Goal: Task Accomplishment & Management: Manage account settings

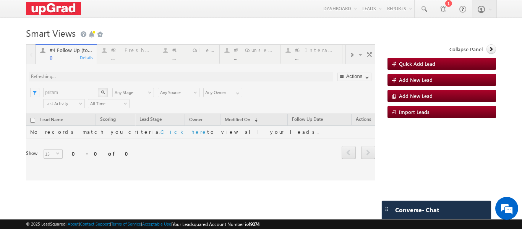
click at [123, 55] on div at bounding box center [200, 112] width 349 height 136
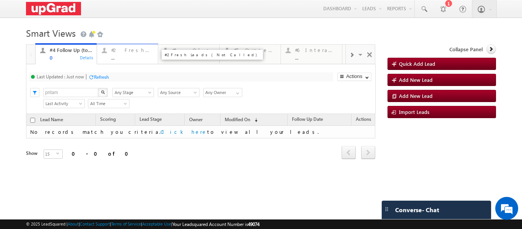
click at [127, 57] on div "..." at bounding box center [132, 58] width 42 height 6
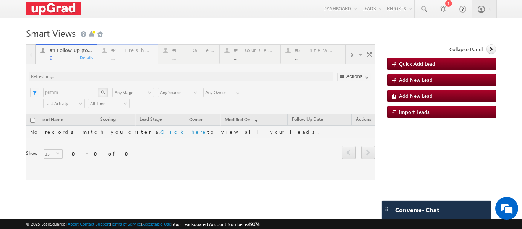
click at [516, 229] on html "Menu Ritu Raj ritu. raj@u pgrad .com" at bounding box center [261, 117] width 522 height 235
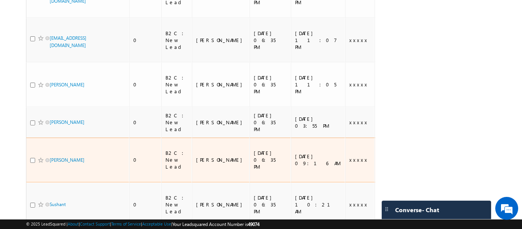
scroll to position [89, 0]
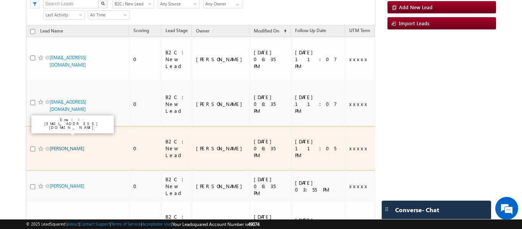
drag, startPoint x: 61, startPoint y: 130, endPoint x: 66, endPoint y: 130, distance: 4.6
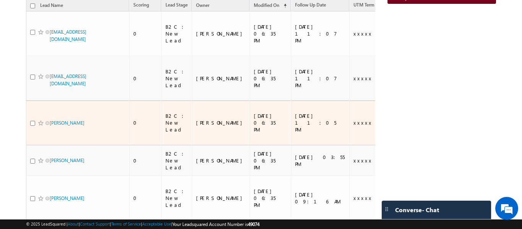
scroll to position [115, 0]
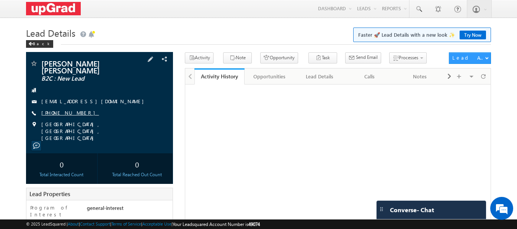
click at [59, 115] on link "+91-6204062240" at bounding box center [70, 112] width 58 height 7
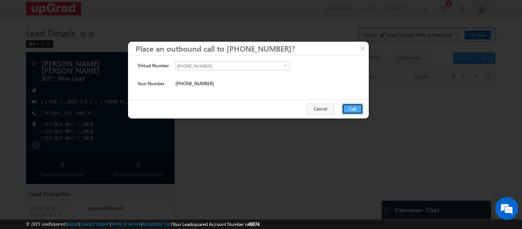
click at [355, 109] on button "Call" at bounding box center [352, 109] width 21 height 11
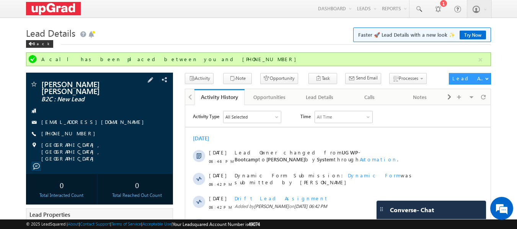
drag, startPoint x: 95, startPoint y: 134, endPoint x: 78, endPoint y: 138, distance: 17.5
click at [78, 138] on div "+91-6204062240" at bounding box center [100, 134] width 140 height 8
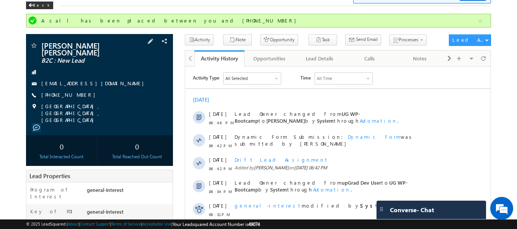
scroll to position [38, 0]
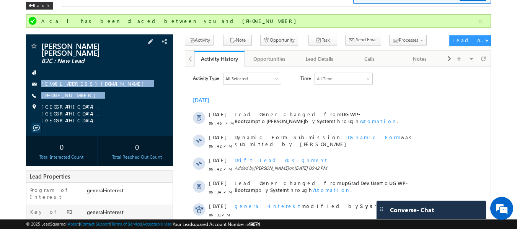
copy div "anuragmedico17@gmail.com +91-6204062240"
drag, startPoint x: 43, startPoint y: 73, endPoint x: 95, endPoint y: 100, distance: 58.7
click at [95, 100] on div "Anurag Srivastava Srivastava B2C : New Lead anuragmedico17@gmail.com +91-620406…" at bounding box center [100, 83] width 140 height 82
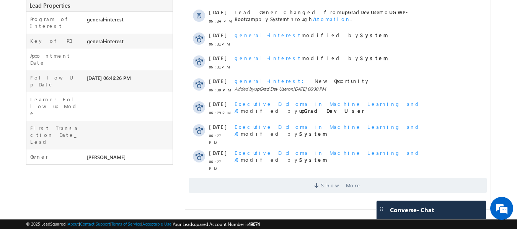
scroll to position [0, 0]
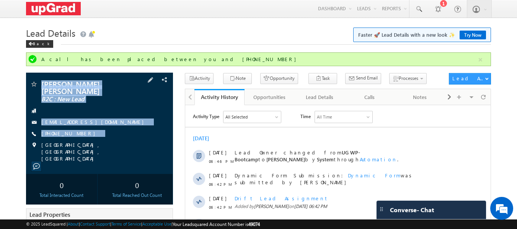
drag, startPoint x: 41, startPoint y: 75, endPoint x: 118, endPoint y: 145, distance: 103.9
click at [118, 145] on div "Anurag Srivastava Srivastava B2C : New Lead anuragmedico17@gmail.com" at bounding box center [99, 123] width 147 height 101
copy div "Anurag Srivastava Srivastava B2C : New Lead anuragmedico17@gmail.com +91-620406…"
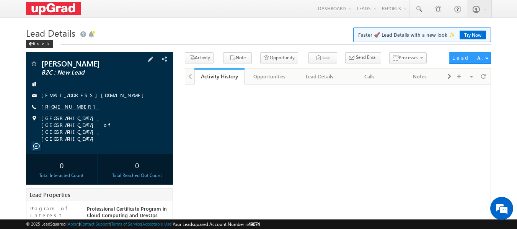
click at [64, 106] on link "[PHONE_NUMBER]" at bounding box center [70, 106] width 58 height 7
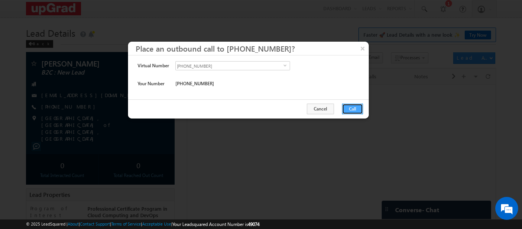
click at [353, 113] on button "Call" at bounding box center [352, 109] width 21 height 11
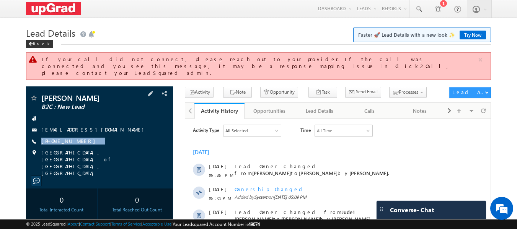
drag, startPoint x: 97, startPoint y: 131, endPoint x: 89, endPoint y: 132, distance: 8.5
click at [81, 138] on div "Dharm Nag B2C : New Lead narangd059@gmail.com +91-9717565090" at bounding box center [100, 135] width 140 height 83
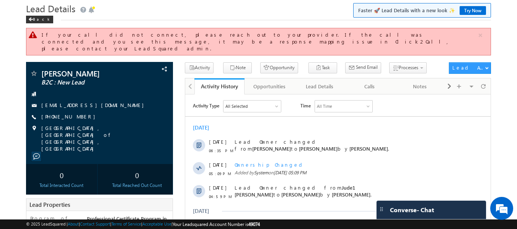
scroll to position [38, 0]
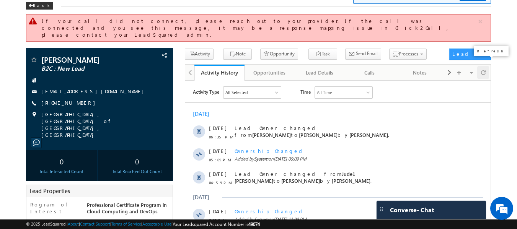
click at [481, 67] on span at bounding box center [483, 72] width 5 height 13
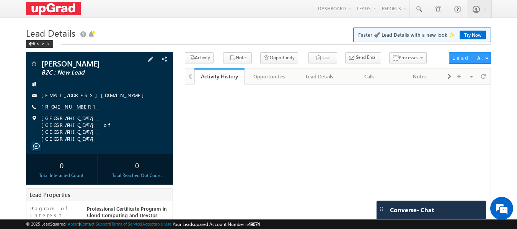
click at [67, 106] on link "+91-9958066082" at bounding box center [70, 106] width 58 height 7
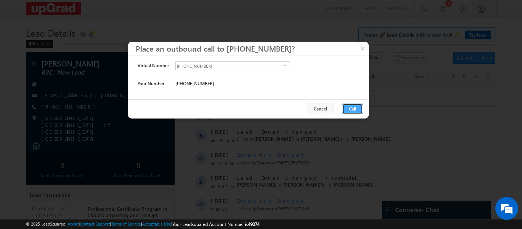
click at [357, 109] on button "Call" at bounding box center [352, 109] width 21 height 11
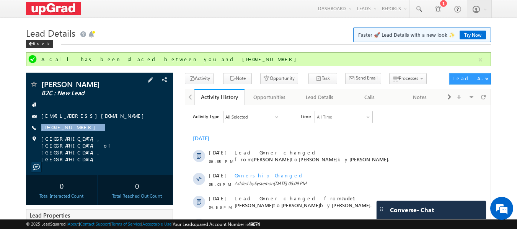
drag, startPoint x: 91, startPoint y: 128, endPoint x: 75, endPoint y: 134, distance: 16.7
click at [75, 134] on div "Sanjeev Sinha B2C : New Lead ra.san.sinha.999@gmail.com +91-9958066082" at bounding box center [100, 121] width 140 height 83
copy div "+91-9958066082"
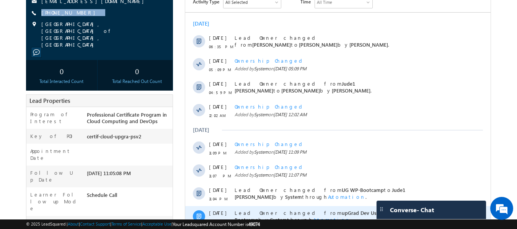
scroll to position [224, 0]
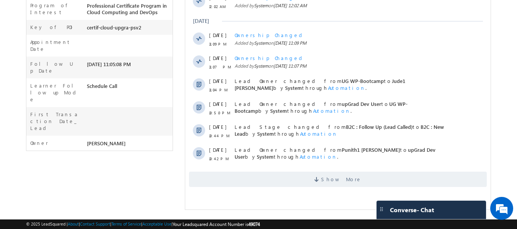
click at [330, 192] on html "Activity Type All Selected Select All Sales Activities 1 Sales Activity Opportu…" at bounding box center [337, 36] width 305 height 311
click at [312, 170] on div "Show More" at bounding box center [337, 176] width 305 height 21
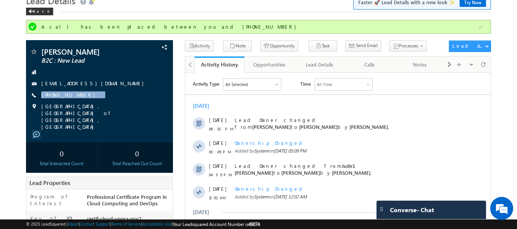
scroll to position [0, 0]
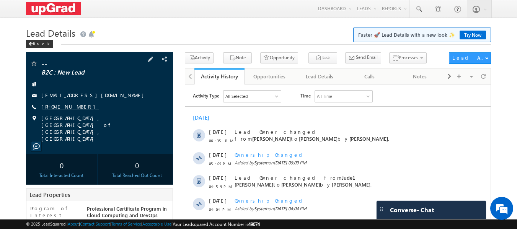
click at [59, 104] on link "[PHONE_NUMBER]" at bounding box center [70, 106] width 58 height 7
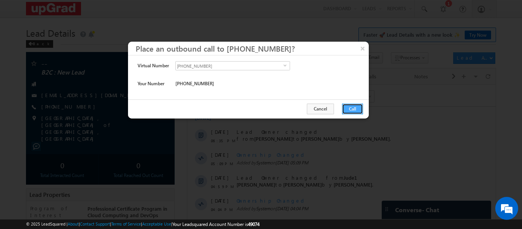
click at [348, 109] on button "Call" at bounding box center [352, 109] width 21 height 11
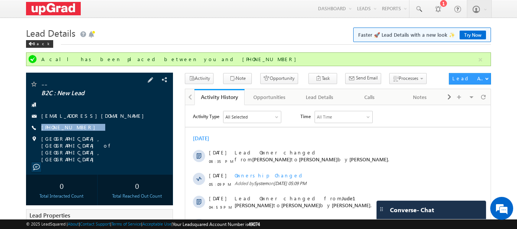
drag, startPoint x: 96, startPoint y: 127, endPoint x: 89, endPoint y: 130, distance: 8.0
click at [89, 132] on div "[PHONE_NUMBER]" at bounding box center [100, 128] width 140 height 8
click at [92, 128] on div "[PHONE_NUMBER]" at bounding box center [100, 128] width 140 height 8
drag, startPoint x: 92, startPoint y: 128, endPoint x: 80, endPoint y: 133, distance: 13.2
click at [80, 133] on div "-- B2C : New Lead [EMAIL_ADDRESS][DOMAIN_NAME] [PHONE_NUMBER]" at bounding box center [100, 121] width 140 height 83
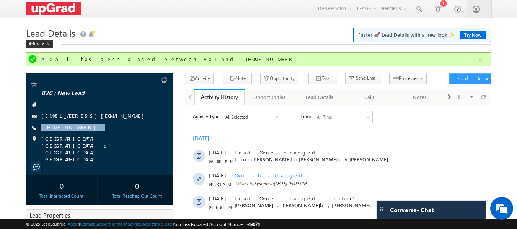
copy div "[PHONE_NUMBER]"
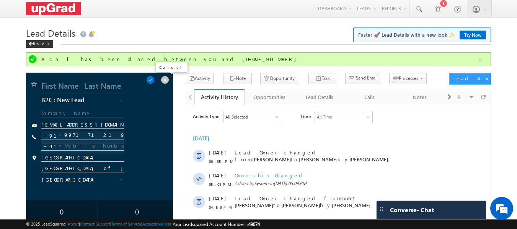
click at [162, 82] on span at bounding box center [165, 80] width 8 height 8
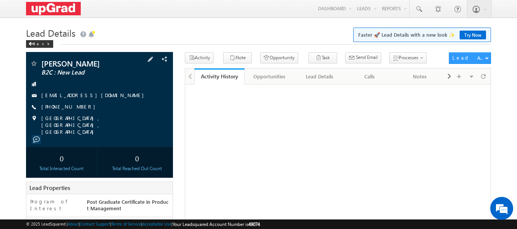
click at [48, 103] on div "ritik purohit B2C : New Lead cosmocian22000@gmail.com +91-7987874966" at bounding box center [100, 98] width 140 height 76
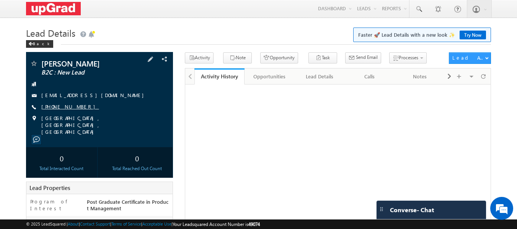
click at [62, 105] on link "+91-7987874966" at bounding box center [70, 106] width 58 height 7
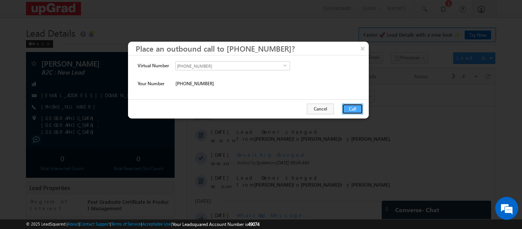
click at [346, 109] on button "Call" at bounding box center [352, 109] width 21 height 11
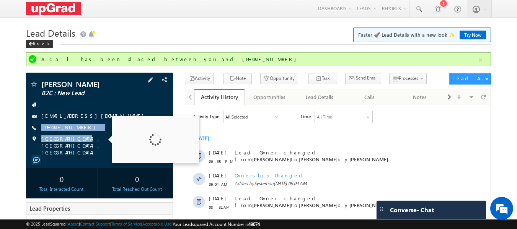
click at [85, 130] on div "+91-7987874966" at bounding box center [100, 128] width 140 height 8
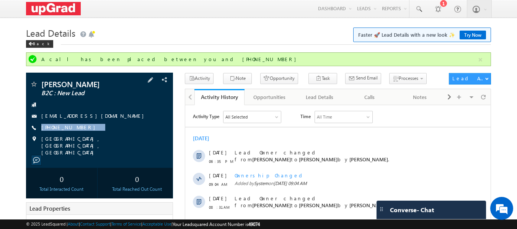
drag, startPoint x: 90, startPoint y: 125, endPoint x: 82, endPoint y: 132, distance: 10.6
click at [82, 132] on div "ritik purohit B2C : New Lead cosmocian22000@gmail.com +91-7987874966" at bounding box center [100, 118] width 140 height 76
copy div "+91-7987874966"
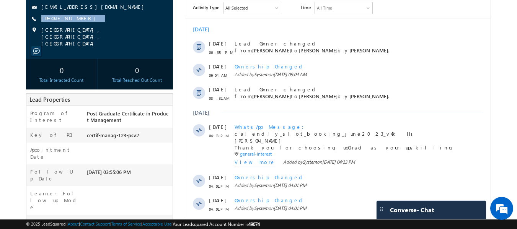
scroll to position [22, 0]
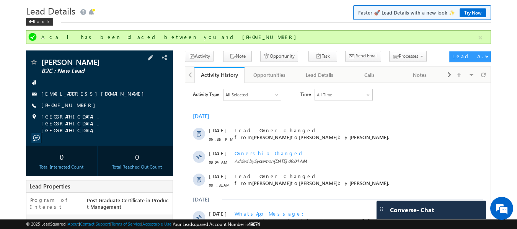
click at [105, 104] on div "+91-7987874966" at bounding box center [100, 106] width 140 height 8
drag, startPoint x: 102, startPoint y: 106, endPoint x: 80, endPoint y: 112, distance: 22.9
click at [80, 112] on div "ritik purohit B2C : New Lead cosmocian22000@gmail.com +91-7987874966" at bounding box center [100, 96] width 140 height 76
copy div "+91-7987874966"
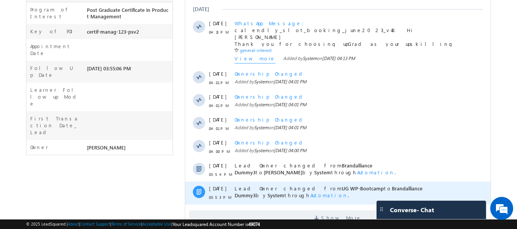
scroll to position [252, 0]
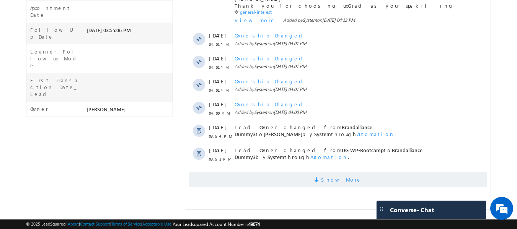
click at [354, 184] on span "Show More" at bounding box center [337, 179] width 297 height 15
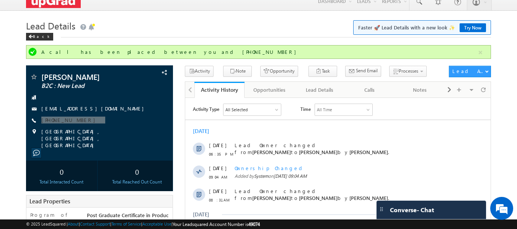
scroll to position [0, 0]
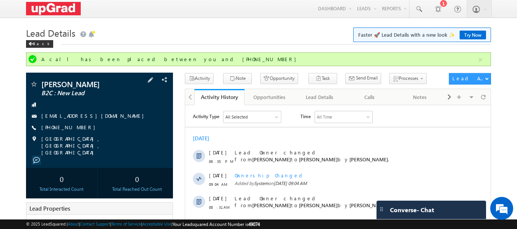
click at [101, 128] on div "+91-7987874966" at bounding box center [100, 128] width 140 height 8
drag, startPoint x: 118, startPoint y: 128, endPoint x: 84, endPoint y: 133, distance: 34.4
click at [84, 133] on div "ritik purohit B2C : New Lead cosmocian22000@gmail.com +91-7987874966" at bounding box center [100, 118] width 140 height 76
copy div "+91-7987874966"
click at [110, 129] on div "+91-7987874966" at bounding box center [100, 128] width 140 height 8
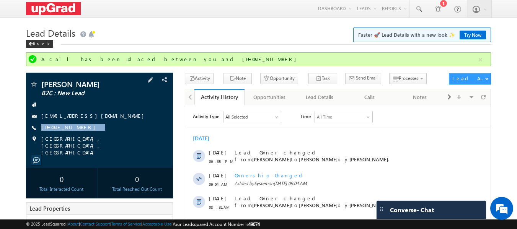
drag, startPoint x: 103, startPoint y: 128, endPoint x: 84, endPoint y: 135, distance: 20.7
click at [84, 135] on div "ritik purohit B2C : New Lead cosmocian22000@gmail.com +91-7987874966" at bounding box center [100, 118] width 140 height 76
copy div "+91-7987874966"
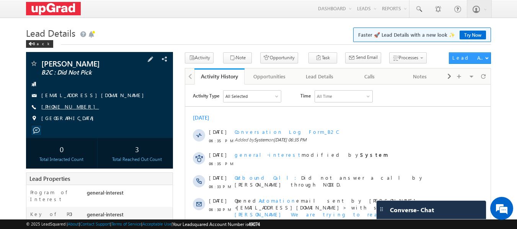
click at [60, 104] on link "[PHONE_NUMBER]" at bounding box center [70, 106] width 58 height 7
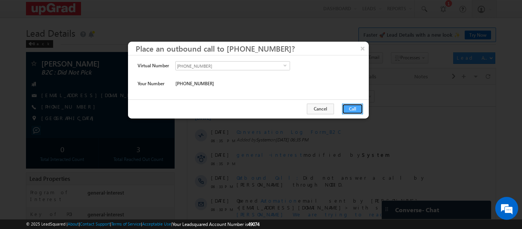
drag, startPoint x: 347, startPoint y: 111, endPoint x: 162, endPoint y: 24, distance: 204.6
click at [347, 111] on button "Call" at bounding box center [352, 109] width 21 height 11
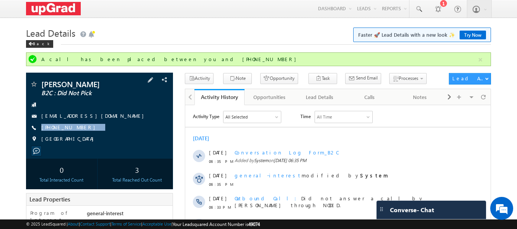
drag, startPoint x: 104, startPoint y: 128, endPoint x: 78, endPoint y: 138, distance: 27.4
click at [78, 138] on div "[PERSON_NAME] B2C : Did Not Pick [EMAIL_ADDRESS][DOMAIN_NAME] [PHONE_NUMBER]" at bounding box center [100, 113] width 140 height 67
copy div "[PHONE_NUMBER]"
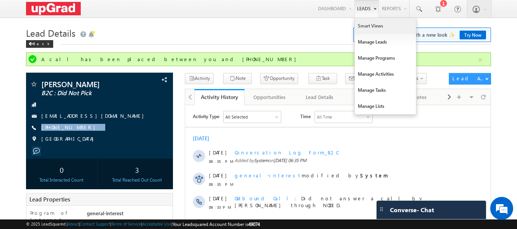
click at [368, 28] on link "Smart Views" at bounding box center [384, 26] width 61 height 16
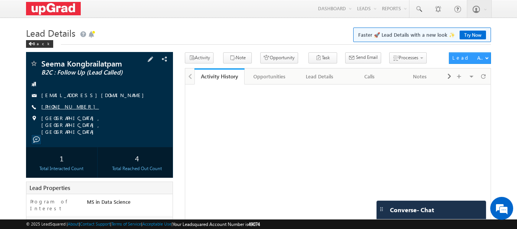
click at [54, 107] on link "[PHONE_NUMBER]" at bounding box center [70, 106] width 58 height 7
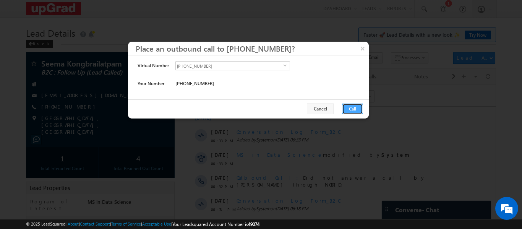
drag, startPoint x: 346, startPoint y: 107, endPoint x: 155, endPoint y: 23, distance: 208.0
click at [346, 107] on button "Call" at bounding box center [352, 109] width 21 height 11
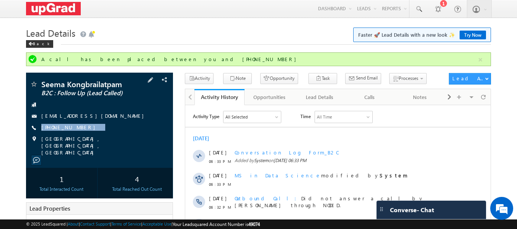
drag, startPoint x: 109, startPoint y: 127, endPoint x: 80, endPoint y: 133, distance: 30.1
click at [80, 133] on div "Seema Kongbrailatpam B2C : Follow Up (Lead Called) Cmasharma87@gmail.com +91-88…" at bounding box center [100, 118] width 140 height 76
copy div "+91-8882089379"
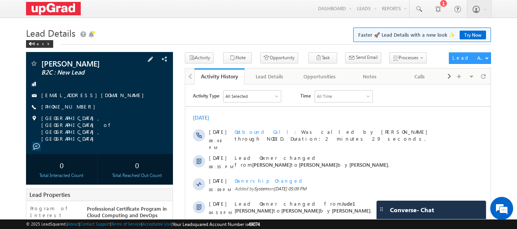
drag, startPoint x: 91, startPoint y: 112, endPoint x: 81, endPoint y: 109, distance: 10.7
click at [79, 111] on div "[PERSON_NAME] B2C : New Lead [EMAIL_ADDRESS][DOMAIN_NAME] [PHONE_NUMBER]" at bounding box center [100, 101] width 140 height 83
drag, startPoint x: 86, startPoint y: 107, endPoint x: 133, endPoint y: 109, distance: 46.7
click at [79, 112] on div "Sanjeev Sinha B2C : New Lead ra.san.sinha.999@gmail.com +91-9958066082" at bounding box center [100, 101] width 140 height 83
copy div "+91-9958066082"
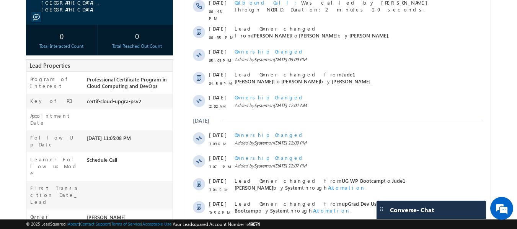
scroll to position [204, 0]
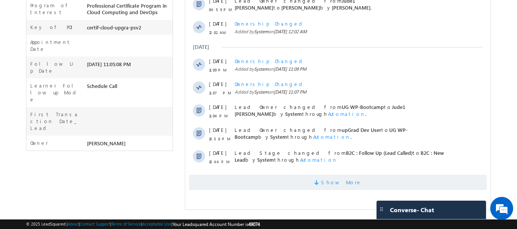
drag, startPoint x: 354, startPoint y: 180, endPoint x: 280, endPoint y: 176, distance: 74.3
click at [349, 180] on span "Show More" at bounding box center [337, 182] width 297 height 15
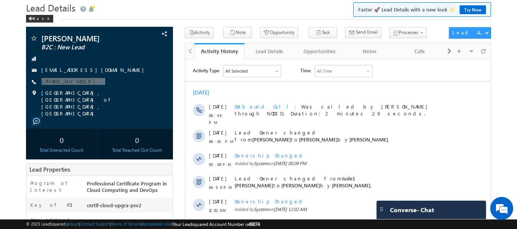
scroll to position [0, 0]
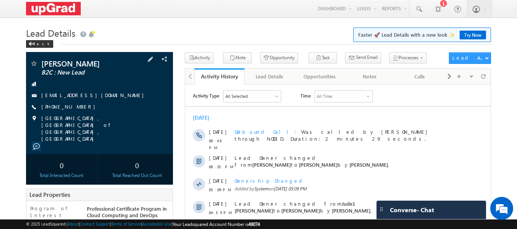
click at [112, 96] on div "ra.san.sinha.999@gmail.com" at bounding box center [100, 96] width 140 height 8
drag, startPoint x: 99, startPoint y: 105, endPoint x: 86, endPoint y: 112, distance: 15.0
click at [86, 112] on div "Sanjeev Sinha B2C : New Lead ra.san.sinha.999@gmail.com +91-9958066082" at bounding box center [100, 101] width 140 height 83
copy div "+91-9958066082"
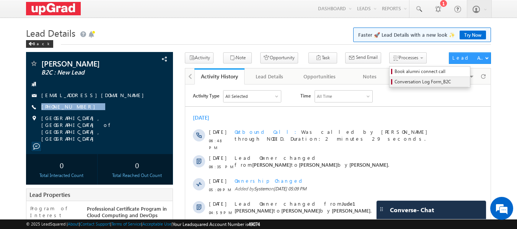
click at [399, 81] on span "Conversation Log Form_B2C" at bounding box center [430, 81] width 73 height 7
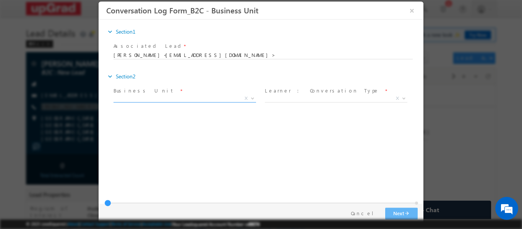
drag, startPoint x: 241, startPoint y: 98, endPoint x: 233, endPoint y: 100, distance: 8.0
click at [241, 98] on span "X" at bounding box center [185, 98] width 143 height 8
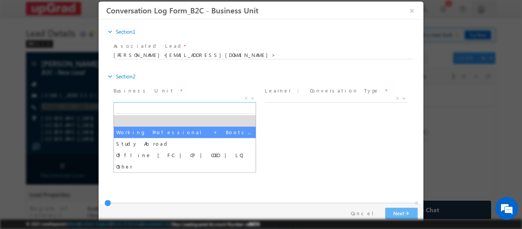
drag, startPoint x: 164, startPoint y: 129, endPoint x: 307, endPoint y: 118, distance: 144.2
select select "Working Professional + Bootcamp"
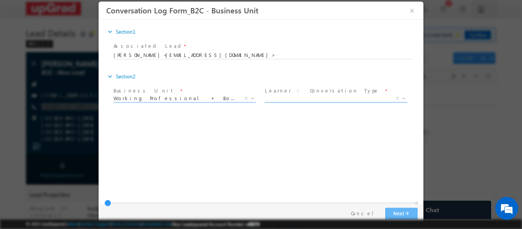
click at [346, 96] on span "X" at bounding box center [336, 98] width 143 height 8
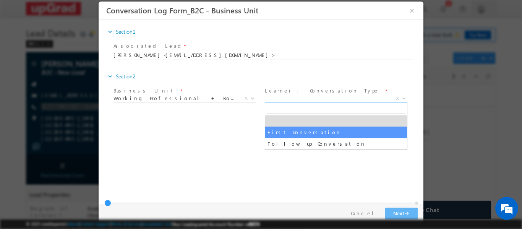
select select "First Conversation"
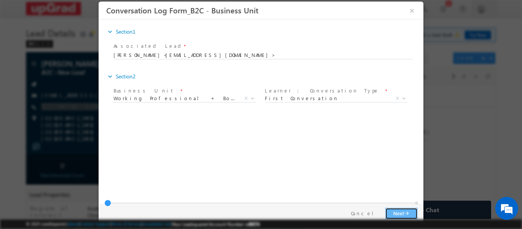
drag, startPoint x: 402, startPoint y: 210, endPoint x: 374, endPoint y: 205, distance: 29.2
click at [401, 210] on button "Next arrow_forward" at bounding box center [401, 213] width 33 height 12
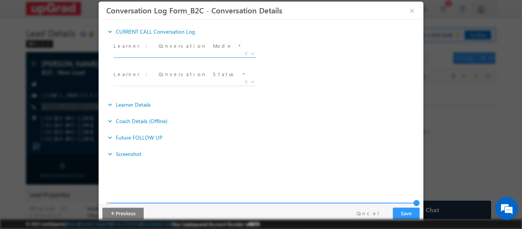
click at [176, 51] on span "X" at bounding box center [185, 54] width 143 height 8
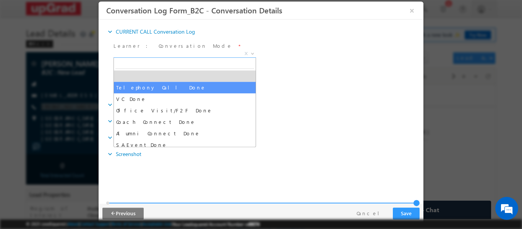
select select "Telephony Call Done"
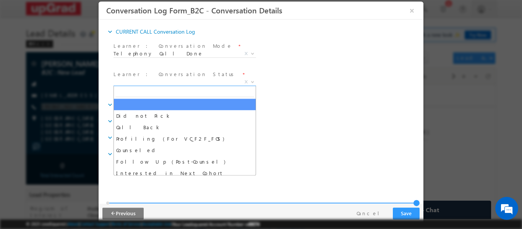
click at [151, 83] on span "X" at bounding box center [185, 82] width 143 height 8
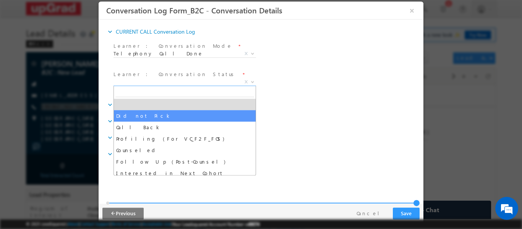
select select "Did not Pick"
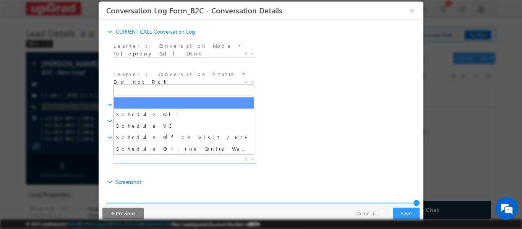
click at [213, 158] on span "X" at bounding box center [185, 159] width 143 height 8
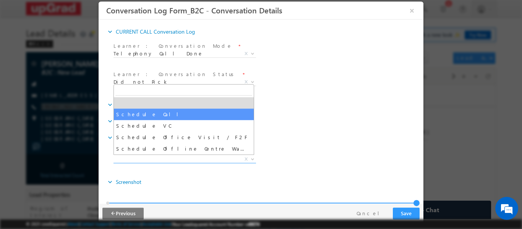
select select "Schedule Call"
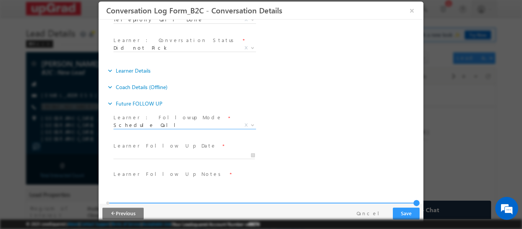
scroll to position [65, 0]
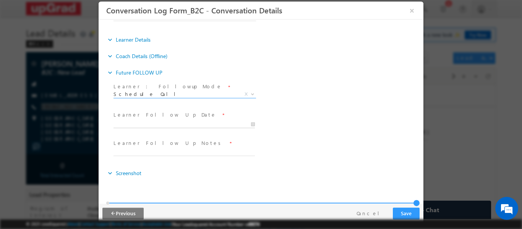
type input "10/06/2025 7:02 PM"
type input "02"
click at [184, 122] on input "10/06/2025 7:02 PM" at bounding box center [184, 124] width 141 height 8
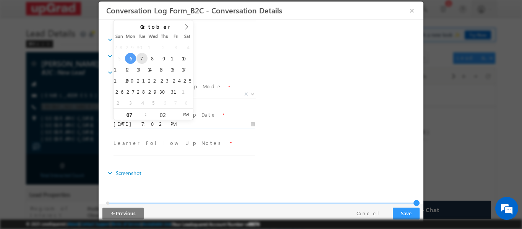
type input "10/07/2025 7:02 PM"
click at [295, 88] on div "Learner : Followup Mode * Schedule Call Schedule VC Schedule Office Visit / F2F…" at bounding box center [268, 95] width 312 height 28
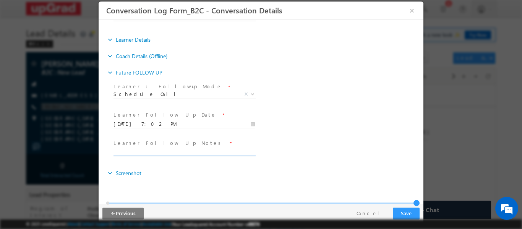
click at [187, 152] on input "text" at bounding box center [184, 152] width 141 height 8
type input "call again"
click at [405, 213] on button "Save" at bounding box center [406, 213] width 27 height 12
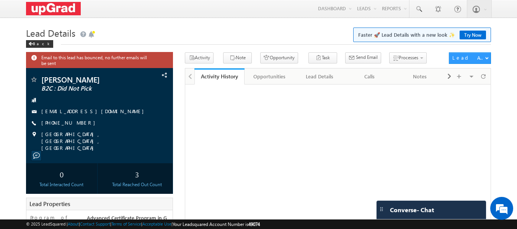
click at [69, 120] on div "Devendra P S Yadav B2C : Did Not Pick 9406433580@ugnoemail.com +91-9406433580" at bounding box center [100, 114] width 140 height 76
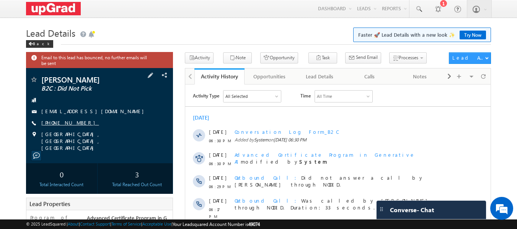
click at [69, 121] on link "+91-9406433580" at bounding box center [70, 122] width 58 height 7
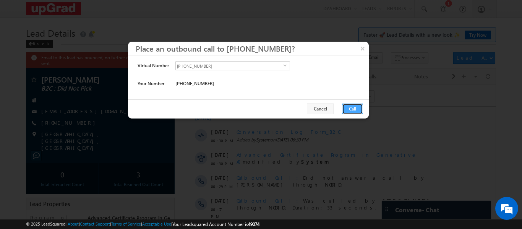
click at [348, 111] on button "Call" at bounding box center [352, 109] width 21 height 11
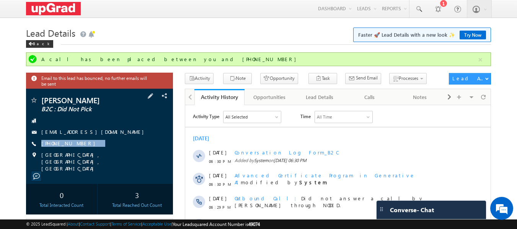
click at [81, 150] on div "Devendra P S Yadav B2C : Did Not Pick 9406433580@ugnoemail.com +91-9406433580" at bounding box center [100, 134] width 140 height 76
copy div "+91-9406433580"
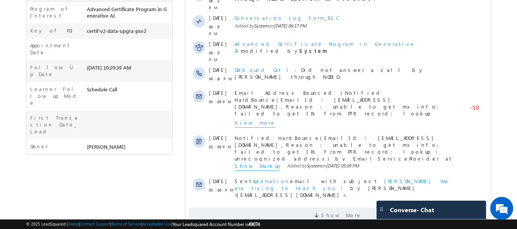
scroll to position [246, 0]
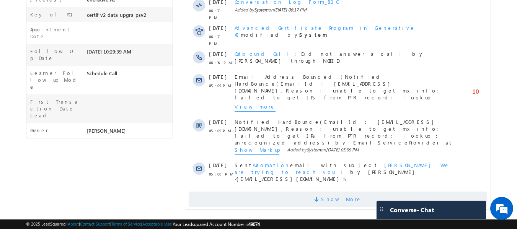
click at [341, 192] on span "Show More" at bounding box center [341, 199] width 41 height 15
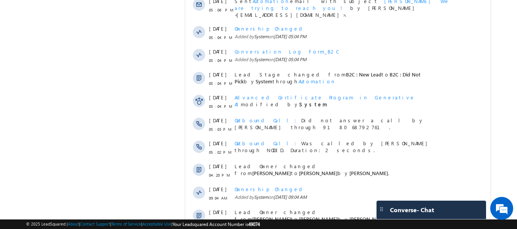
scroll to position [479, 0]
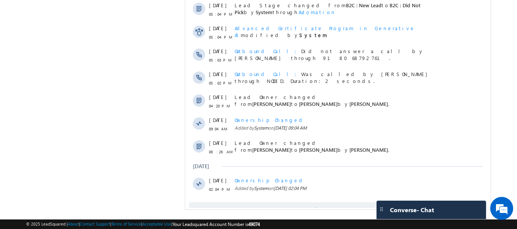
click at [329, 202] on span "Show More" at bounding box center [341, 209] width 41 height 15
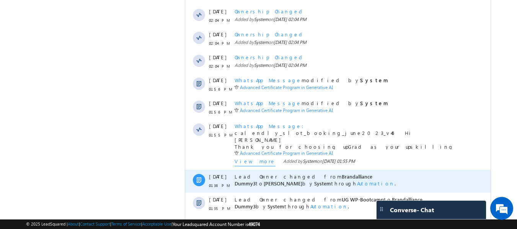
scroll to position [736, 0]
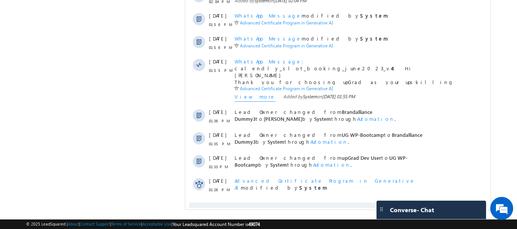
click at [336, 203] on span "Show More" at bounding box center [341, 210] width 41 height 15
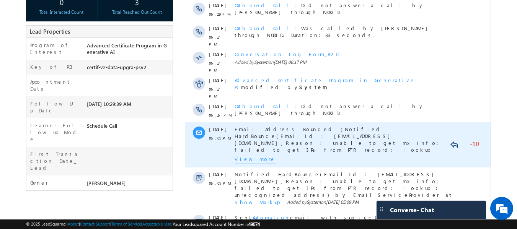
scroll to position [2, 0]
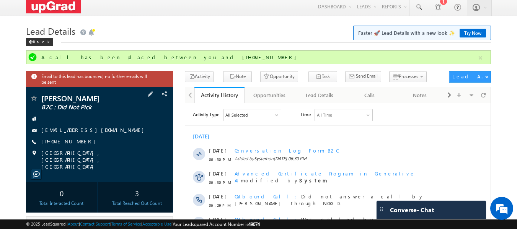
click at [105, 144] on div "+91-9406433580" at bounding box center [100, 142] width 140 height 8
drag, startPoint x: 97, startPoint y: 146, endPoint x: 86, endPoint y: 149, distance: 11.5
click at [86, 149] on div "Devendra P S Yadav B2C : Did Not Pick 9406433580@ugnoemail.com +91-9406433580" at bounding box center [100, 132] width 140 height 76
copy div "+91-9406433580"
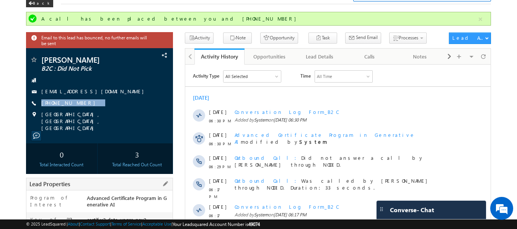
scroll to position [40, 0]
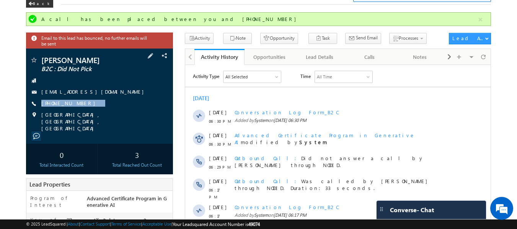
click at [114, 113] on div "Raipur, Chhattisgarh, India" at bounding box center [100, 115] width 140 height 8
drag, startPoint x: 96, startPoint y: 112, endPoint x: 93, endPoint y: 109, distance: 5.1
click at [91, 112] on div "Devendra P S Yadav B2C : Did Not Pick 9406433580@ugnoemail.com +91-9406433580" at bounding box center [100, 94] width 140 height 76
drag, startPoint x: 96, startPoint y: 106, endPoint x: 84, endPoint y: 109, distance: 12.2
click at [84, 109] on div "Devendra P S Yadav B2C : Did Not Pick 9406433580@ugnoemail.com +91-9406433580" at bounding box center [100, 94] width 140 height 76
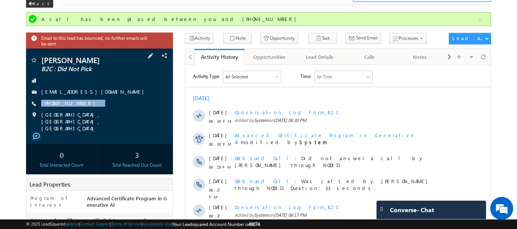
copy div "+91-9406433580"
click at [110, 106] on div "+91-9406433580" at bounding box center [100, 104] width 140 height 8
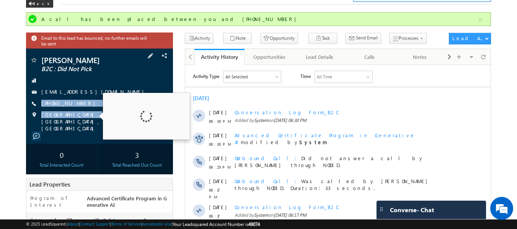
drag, startPoint x: 103, startPoint y: 106, endPoint x: 96, endPoint y: 107, distance: 6.6
click at [82, 114] on div "Devendra P S Yadav B2C : Did Not Pick 9406433580@ugnoemail.com +91-9406433580" at bounding box center [100, 94] width 140 height 76
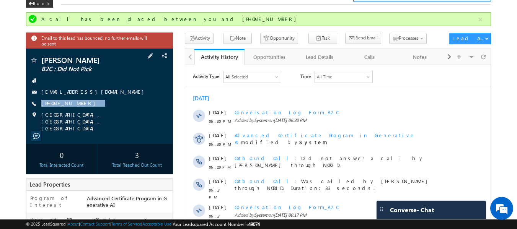
drag, startPoint x: 96, startPoint y: 107, endPoint x: 85, endPoint y: 110, distance: 11.4
click at [85, 110] on div "Devendra P S Yadav B2C : Did Not Pick 9406433580@ugnoemail.com +91-9406433580" at bounding box center [100, 94] width 140 height 76
copy div "+91-9406433580"
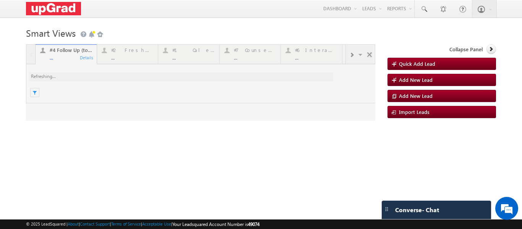
click at [138, 55] on div at bounding box center [200, 82] width 349 height 76
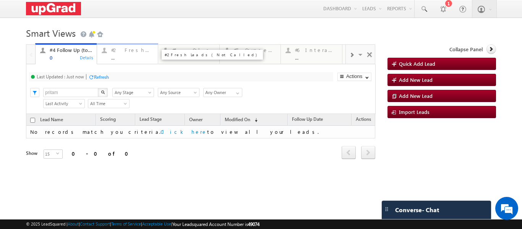
click at [127, 56] on div "..." at bounding box center [132, 58] width 42 height 6
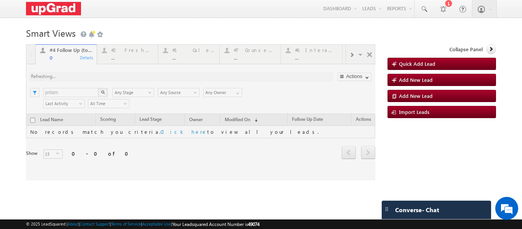
click at [516, 229] on html "Menu [PERSON_NAME] ritu. raj@u pgrad .com" at bounding box center [261, 117] width 522 height 235
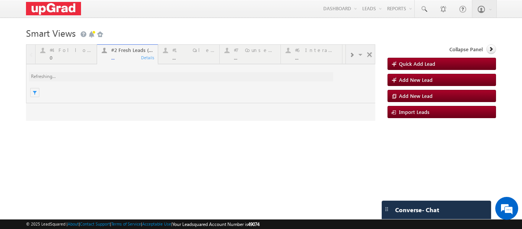
click at [126, 58] on div at bounding box center [200, 82] width 349 height 76
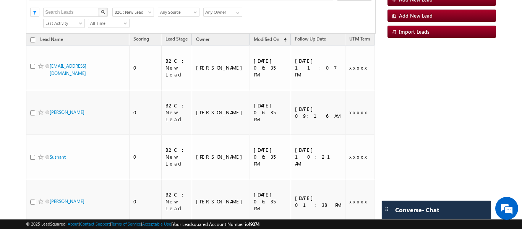
scroll to position [203, 0]
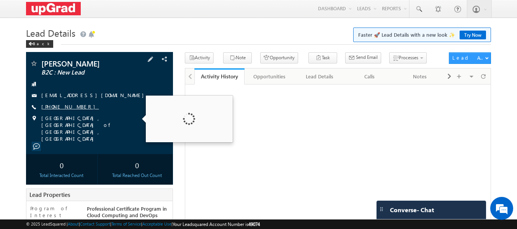
click at [65, 106] on link "+91-9717565090" at bounding box center [70, 106] width 58 height 7
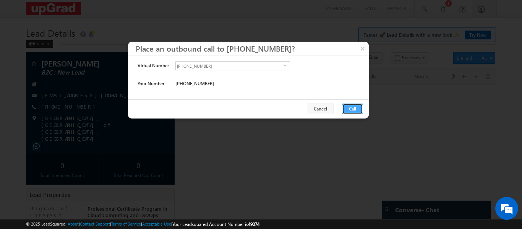
click at [352, 111] on button "Call" at bounding box center [352, 109] width 21 height 11
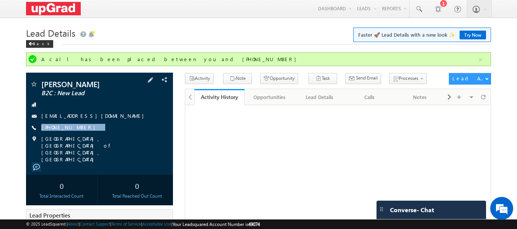
drag, startPoint x: 100, startPoint y: 130, endPoint x: 154, endPoint y: 128, distance: 53.6
click at [89, 132] on div "Dharm Nag B2C : New Lead narangd059@gmail.com +91-9717565090" at bounding box center [100, 121] width 140 height 83
copy div "+91-9717565090"
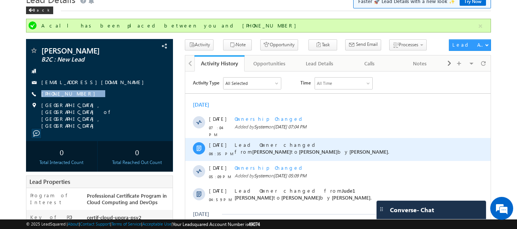
scroll to position [33, 0]
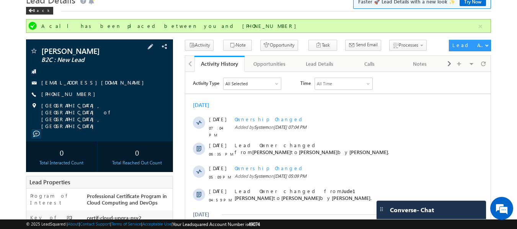
click at [101, 91] on div "+91-9717565090" at bounding box center [100, 95] width 140 height 8
click at [81, 99] on div "Dharm Nag B2C : New Lead narangd059@gmail.com +91-9717565090" at bounding box center [100, 88] width 140 height 83
copy div "+91-9717565090"
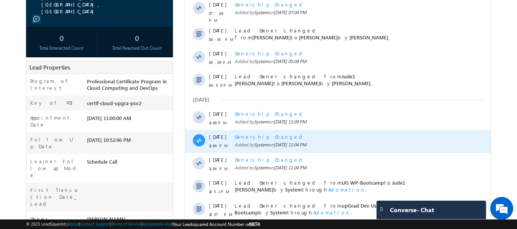
scroll to position [0, 0]
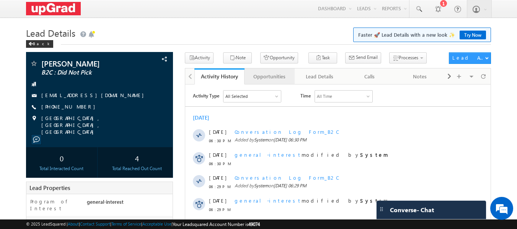
click at [264, 76] on div "Opportunities" at bounding box center [268, 76] width 37 height 9
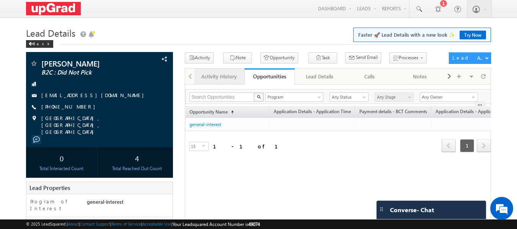
click at [219, 75] on div "Activity History" at bounding box center [218, 76] width 37 height 9
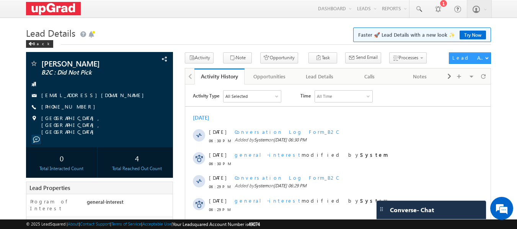
scroll to position [189, 0]
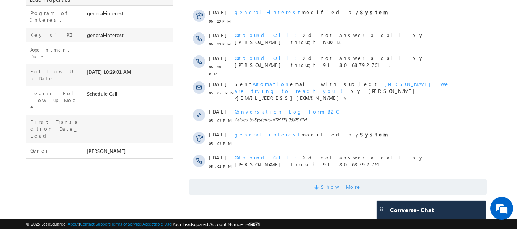
click at [328, 180] on span "Show More" at bounding box center [341, 186] width 41 height 15
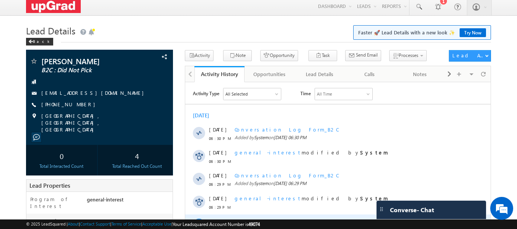
scroll to position [0, 0]
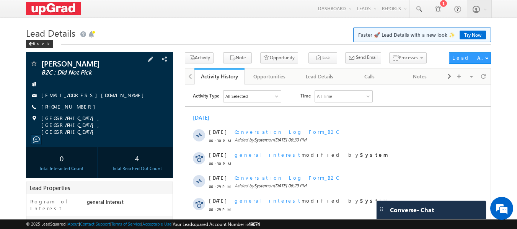
click at [59, 110] on span "[PHONE_NUMBER]" at bounding box center [70, 107] width 58 height 8
click at [66, 107] on link "[PHONE_NUMBER]" at bounding box center [70, 106] width 58 height 7
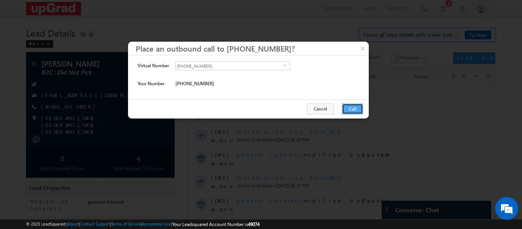
drag, startPoint x: 354, startPoint y: 106, endPoint x: 157, endPoint y: 25, distance: 213.7
click at [354, 106] on button "Call" at bounding box center [352, 109] width 21 height 11
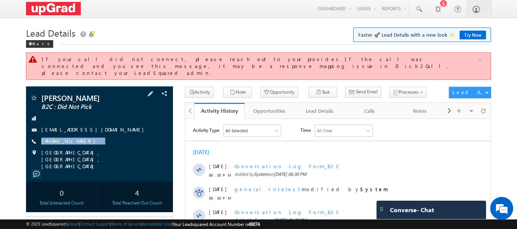
drag, startPoint x: 90, startPoint y: 133, endPoint x: 75, endPoint y: 141, distance: 16.4
click at [75, 141] on div "[PERSON_NAME] B2C : Did Not Pick [EMAIL_ADDRESS][DOMAIN_NAME] [PHONE_NUMBER]" at bounding box center [100, 132] width 140 height 76
copy div "[PHONE_NUMBER]"
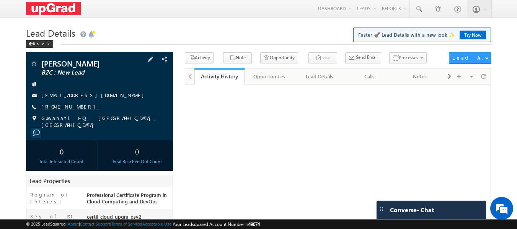
click at [52, 107] on link "[PHONE_NUMBER]" at bounding box center [70, 106] width 58 height 7
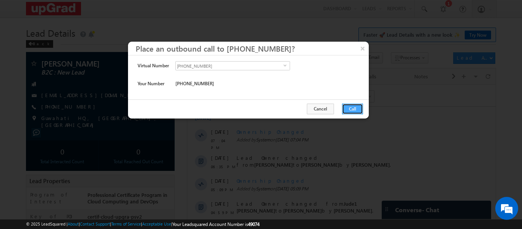
drag, startPoint x: 346, startPoint y: 109, endPoint x: 157, endPoint y: 23, distance: 207.6
click at [346, 109] on button "Call" at bounding box center [352, 109] width 21 height 11
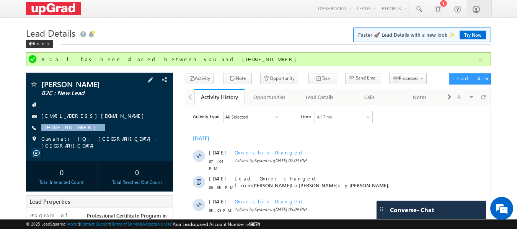
drag, startPoint x: 91, startPoint y: 126, endPoint x: 78, endPoint y: 134, distance: 15.1
click at [78, 134] on div "[PERSON_NAME] B2C : New Lead [EMAIL_ADDRESS][DOMAIN_NAME] [PHONE_NUMBER]" at bounding box center [100, 114] width 140 height 69
copy div "[PHONE_NUMBER]"
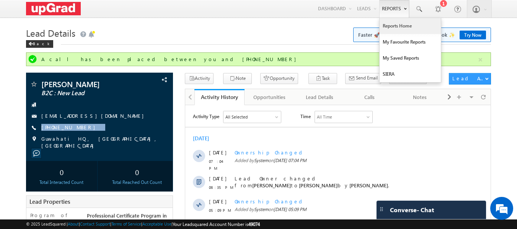
click at [392, 22] on link "Reports Home" at bounding box center [409, 26] width 61 height 16
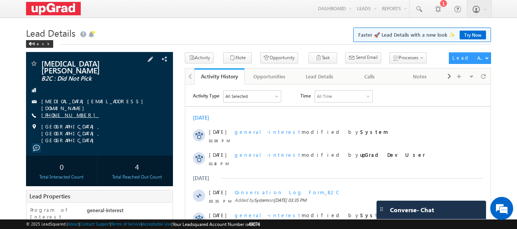
click at [61, 112] on link "[PHONE_NUMBER]" at bounding box center [70, 115] width 58 height 7
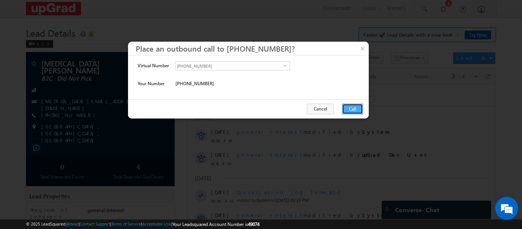
drag, startPoint x: 348, startPoint y: 107, endPoint x: 136, endPoint y: 20, distance: 228.9
click at [348, 107] on button "Call" at bounding box center [352, 109] width 21 height 11
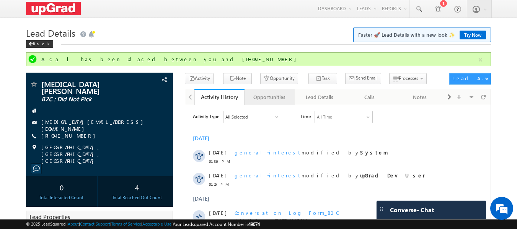
click at [276, 94] on div "Opportunities" at bounding box center [268, 97] width 37 height 9
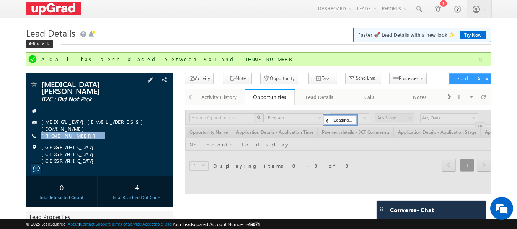
drag, startPoint x: 93, startPoint y: 130, endPoint x: 76, endPoint y: 135, distance: 17.5
click at [76, 135] on div "[MEDICAL_DATA][PERSON_NAME] B2C : Did Not Pick [MEDICAL_DATA][EMAIL_ADDRESS][DO…" at bounding box center [100, 122] width 140 height 84
copy div "[PHONE_NUMBER]"
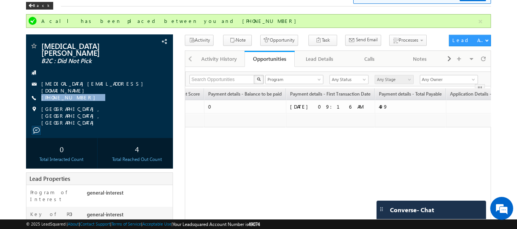
scroll to position [0, 398]
click at [98, 94] on div "[PHONE_NUMBER]" at bounding box center [100, 98] width 140 height 8
drag, startPoint x: 93, startPoint y: 90, endPoint x: 149, endPoint y: 75, distance: 58.3
click at [80, 95] on div "[MEDICAL_DATA][PERSON_NAME] B2C : Did Not Pick [MEDICAL_DATA][EMAIL_ADDRESS][DO…" at bounding box center [100, 84] width 140 height 84
copy div "[PHONE_NUMBER]"
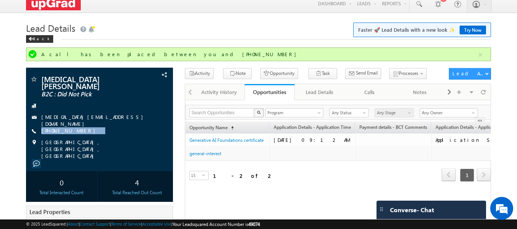
scroll to position [0, 0]
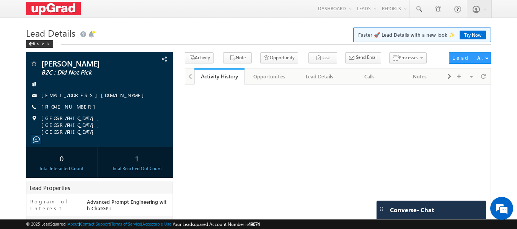
click at [65, 103] on div "[PERSON_NAME] B2C : Did Not Pick [EMAIL_ADDRESS][DOMAIN_NAME] [PHONE_NUMBER]" at bounding box center [100, 98] width 140 height 76
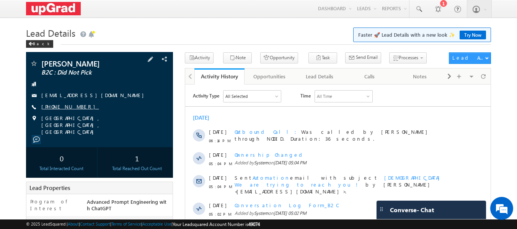
click at [67, 106] on link "[PHONE_NUMBER]" at bounding box center [70, 106] width 58 height 7
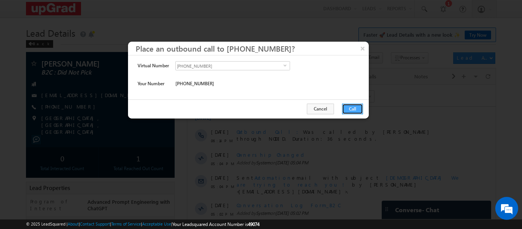
click at [353, 108] on button "Call" at bounding box center [352, 109] width 21 height 11
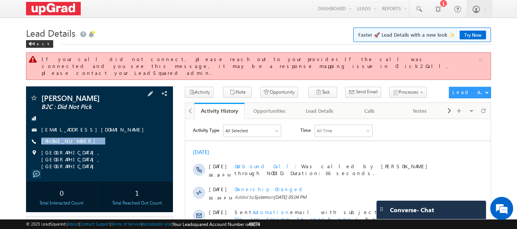
drag, startPoint x: 98, startPoint y: 134, endPoint x: 76, endPoint y: 140, distance: 22.9
click at [76, 140] on div "[PERSON_NAME] B2C : Did Not Pick [EMAIL_ADDRESS][DOMAIN_NAME] [PHONE_NUMBER]" at bounding box center [100, 132] width 140 height 76
copy div "[PHONE_NUMBER]"
click at [413, 12] on link at bounding box center [418, 9] width 18 height 18
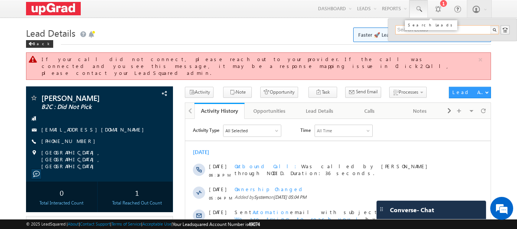
paste input "8080610208"
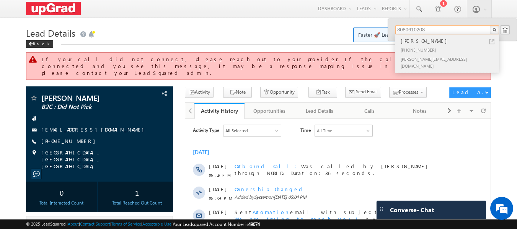
type input "8080610208"
click at [414, 42] on div "[PERSON_NAME]" at bounding box center [450, 41] width 102 height 8
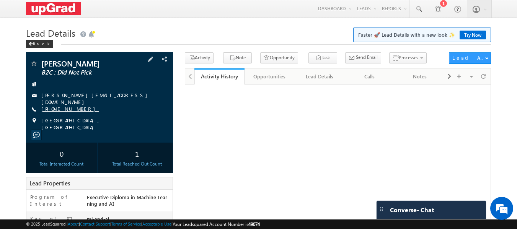
click at [65, 107] on link "+91-8080610208" at bounding box center [70, 109] width 58 height 7
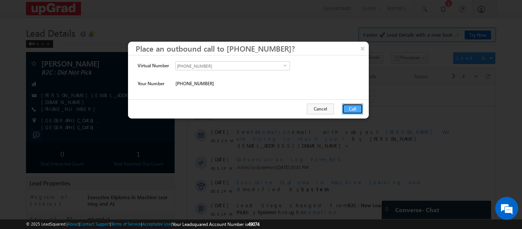
click at [351, 109] on button "Call" at bounding box center [352, 109] width 21 height 11
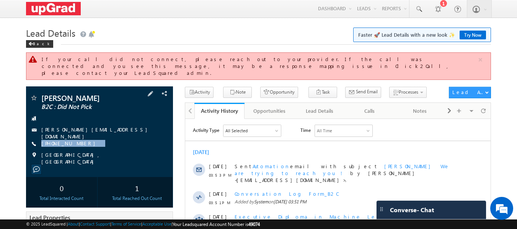
drag, startPoint x: 90, startPoint y: 133, endPoint x: 78, endPoint y: 145, distance: 17.1
click at [78, 145] on div "snneha B2C : Did Not Pick snneha.sharma09@gmail.com +91-8080610208" at bounding box center [100, 129] width 140 height 71
copy div "+91-8080610208"
click at [102, 140] on div "+91-8080610208" at bounding box center [100, 144] width 140 height 8
drag, startPoint x: 99, startPoint y: 134, endPoint x: 83, endPoint y: 142, distance: 18.1
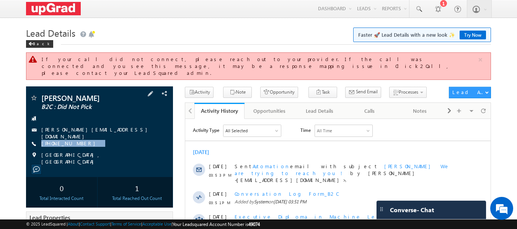
click at [83, 142] on div "snneha B2C : Did Not Pick snneha.sharma09@gmail.com +91-8080610208" at bounding box center [100, 129] width 140 height 71
copy div "+91-8080610208"
click at [107, 115] on div at bounding box center [100, 119] width 140 height 8
click at [65, 140] on link "+91-8080610208" at bounding box center [70, 143] width 58 height 7
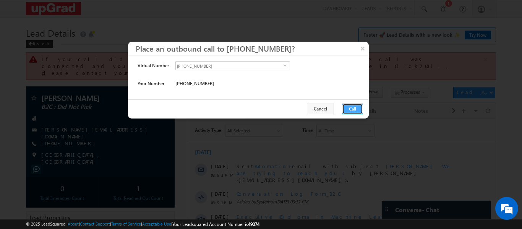
click at [355, 108] on button "Call" at bounding box center [352, 109] width 21 height 11
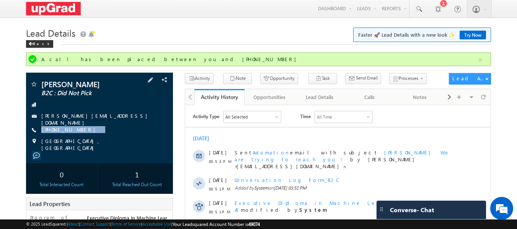
drag, startPoint x: 94, startPoint y: 130, endPoint x: 81, endPoint y: 135, distance: 13.4
click at [81, 135] on div "snneha B2C : Did Not Pick snneha.sharma09@gmail.com +91-8080610208" at bounding box center [100, 115] width 140 height 71
copy div "+91-8080610208"
click at [114, 129] on div "+91-8080610208" at bounding box center [100, 130] width 140 height 8
drag, startPoint x: 110, startPoint y: 128, endPoint x: 93, endPoint y: 134, distance: 17.9
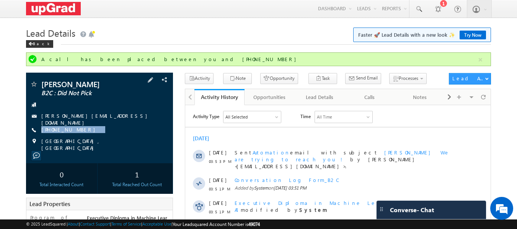
click at [93, 134] on div "snneha B2C : Did Not Pick snneha.sharma09@gmail.com +91-8080610208" at bounding box center [100, 115] width 140 height 71
copy div "+91-8080610208"
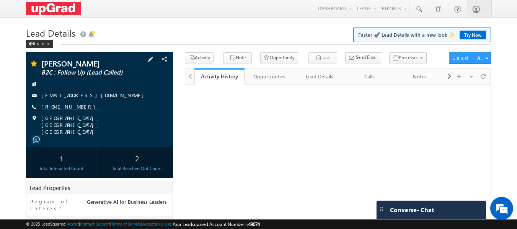
click at [62, 107] on link "+91-9674362213" at bounding box center [70, 106] width 58 height 7
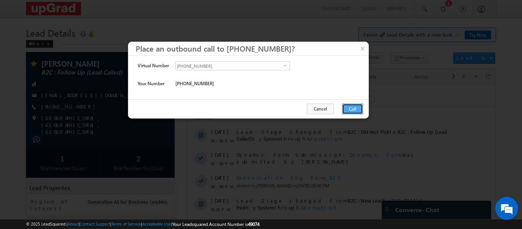
click at [358, 111] on button "Call" at bounding box center [352, 109] width 21 height 11
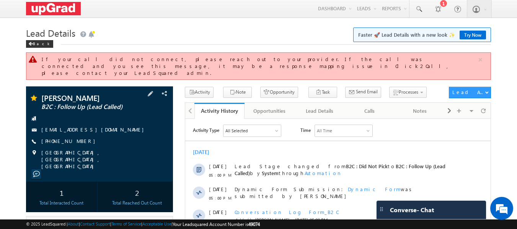
drag, startPoint x: 96, startPoint y: 132, endPoint x: 77, endPoint y: 138, distance: 20.0
click at [77, 138] on div "+91-9674362213" at bounding box center [100, 142] width 140 height 8
copy div "+91-967436221"
click at [104, 131] on div "Abhisek Sinha B2C : Follow Up (Lead Called) abhi.ti.cse@gmail.com +91-9674362213" at bounding box center [100, 132] width 140 height 76
drag, startPoint x: 87, startPoint y: 140, endPoint x: 102, endPoint y: 133, distance: 16.1
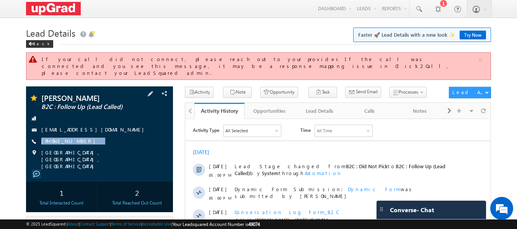
click at [85, 140] on div "Abhisek Sinha B2C : Follow Up (Lead Called) abhi.ti.cse@gmail.com +91-9674362213" at bounding box center [100, 132] width 140 height 76
copy div "+91-9674362213"
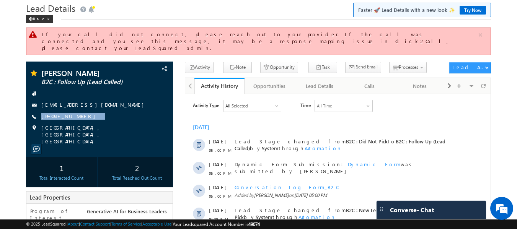
scroll to position [38, 0]
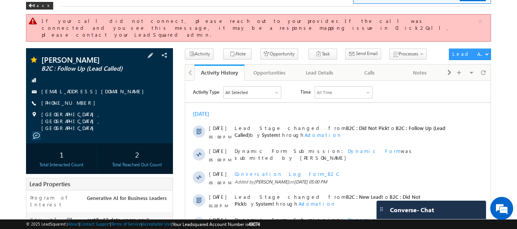
click at [101, 99] on div "+91-9674362213" at bounding box center [100, 103] width 140 height 8
drag, startPoint x: 102, startPoint y: 96, endPoint x: 84, endPoint y: 103, distance: 18.9
click at [84, 103] on div "Abhisek Sinha B2C : Follow Up (Lead Called) abhi.ti.cse@gmail.com +91-9674362213" at bounding box center [100, 94] width 140 height 76
copy div "+91-9674362213"
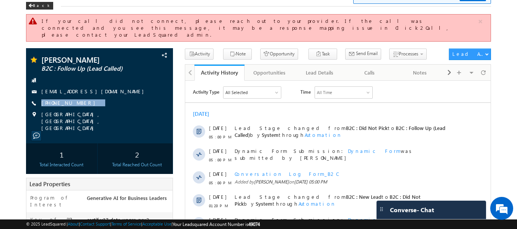
scroll to position [246, 0]
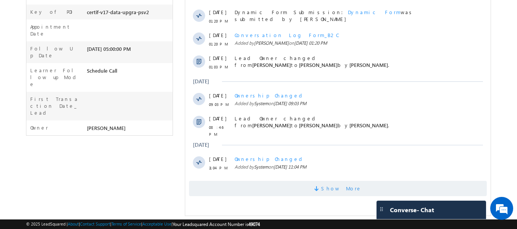
click at [334, 193] on span "Show More" at bounding box center [341, 188] width 41 height 15
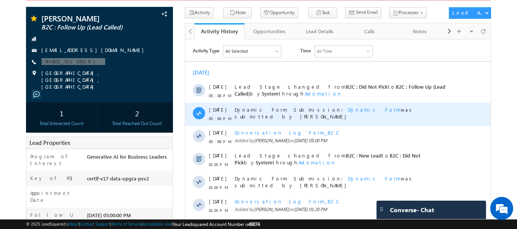
scroll to position [93, 0]
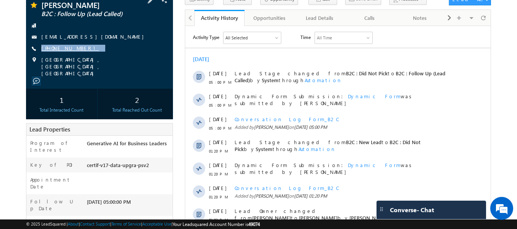
click at [69, 45] on link "+91-9674362213" at bounding box center [70, 48] width 58 height 7
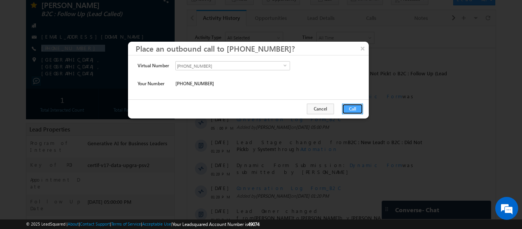
click at [354, 109] on button "Call" at bounding box center [352, 109] width 21 height 11
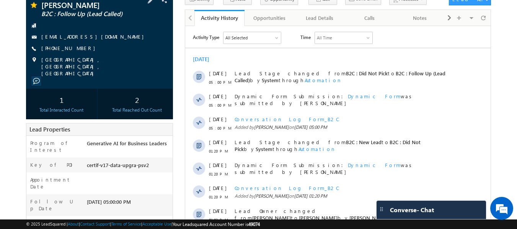
click at [91, 56] on span "Kolkata, West Bengal, India" at bounding box center [100, 66] width 119 height 21
drag, startPoint x: 94, startPoint y: 42, endPoint x: 83, endPoint y: 48, distance: 12.0
click at [83, 48] on div "Abhisek Sinha B2C : Follow Up (Lead Called) abhi.ti.cse@gmail.com +91-9674362213" at bounding box center [100, 39] width 140 height 76
copy div "+91-9674362213"
click at [112, 34] on div "abhi.ti.cse@gmail.com" at bounding box center [100, 37] width 140 height 8
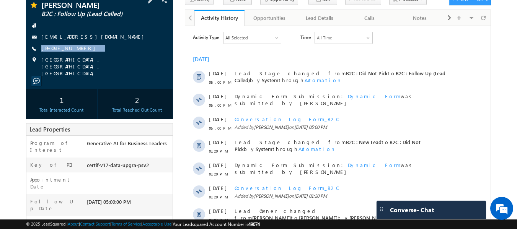
drag, startPoint x: 100, startPoint y: 40, endPoint x: 76, endPoint y: 46, distance: 24.6
click at [76, 46] on div "Abhisek Sinha B2C : Follow Up (Lead Called) abhi.ti.cse@gmail.com +91-9674362213" at bounding box center [100, 39] width 140 height 76
copy div "+91-9674362213"
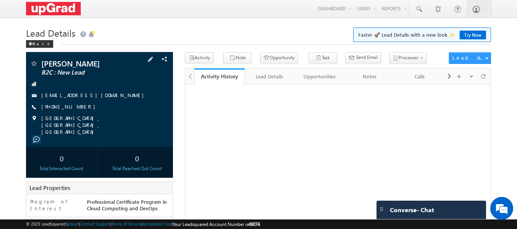
click at [60, 103] on div "[PERSON_NAME] B2C : New Lead [EMAIL_ADDRESS][DOMAIN_NAME] [PHONE_NUMBER]" at bounding box center [100, 98] width 140 height 76
click at [62, 106] on link "[PHONE_NUMBER]" at bounding box center [70, 106] width 58 height 7
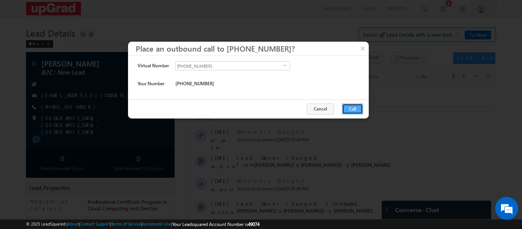
drag, startPoint x: 353, startPoint y: 108, endPoint x: 166, endPoint y: 23, distance: 204.8
click at [353, 108] on button "Call" at bounding box center [352, 109] width 21 height 11
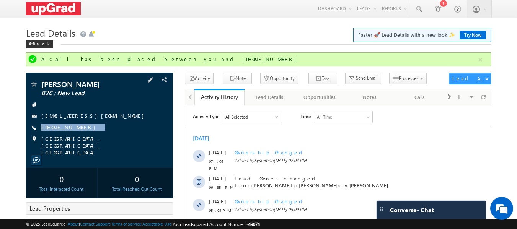
drag, startPoint x: 106, startPoint y: 129, endPoint x: 86, endPoint y: 133, distance: 20.6
click at [86, 133] on div "[PERSON_NAME] B2C : New Lead [EMAIL_ADDRESS][DOMAIN_NAME] [PHONE_NUMBER]" at bounding box center [100, 118] width 140 height 76
copy div "[PHONE_NUMBER]"
click at [117, 134] on div "[PERSON_NAME] B2C : New Lead [EMAIL_ADDRESS][DOMAIN_NAME] [PHONE_NUMBER]" at bounding box center [100, 118] width 140 height 76
drag, startPoint x: 109, startPoint y: 127, endPoint x: 95, endPoint y: 132, distance: 15.6
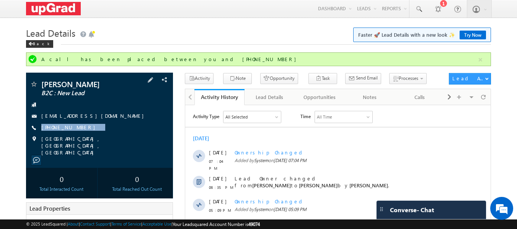
click at [95, 132] on div "[PERSON_NAME] B2C : New Lead [EMAIL_ADDRESS][DOMAIN_NAME] [PHONE_NUMBER]" at bounding box center [100, 118] width 140 height 76
copy div "[PHONE_NUMBER]"
click at [117, 139] on div "[GEOGRAPHIC_DATA], [GEOGRAPHIC_DATA], [GEOGRAPHIC_DATA]" at bounding box center [100, 139] width 140 height 8
drag, startPoint x: 112, startPoint y: 127, endPoint x: 93, endPoint y: 133, distance: 20.0
click at [93, 133] on div "[PERSON_NAME] B2C : New Lead [EMAIL_ADDRESS][DOMAIN_NAME] [PHONE_NUMBER]" at bounding box center [100, 118] width 140 height 76
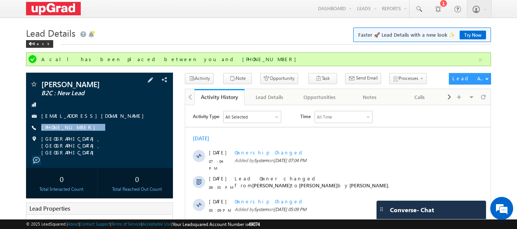
copy div "[PHONE_NUMBER]"
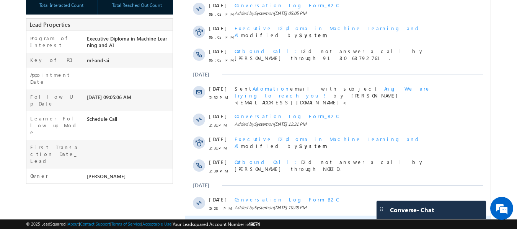
scroll to position [218, 0]
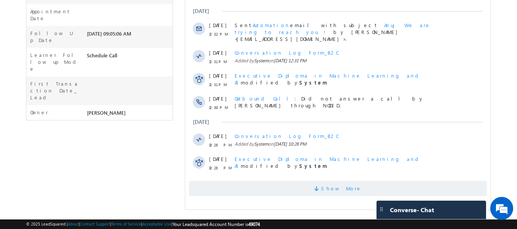
click at [331, 181] on span "Show More" at bounding box center [341, 188] width 41 height 15
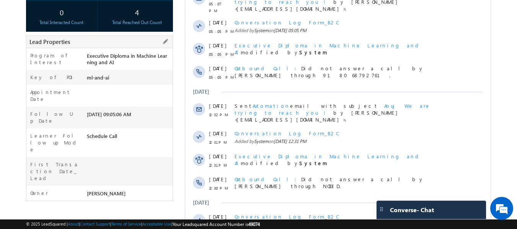
scroll to position [65, 0]
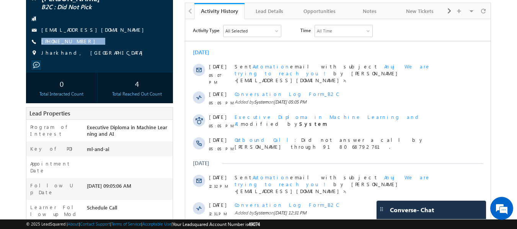
drag, startPoint x: 90, startPoint y: 40, endPoint x: 78, endPoint y: 48, distance: 14.0
click at [78, 48] on div "Anuj kumar sinha B2C : Did Not Pick anujsinha86@gmail.com +91-8002536460" at bounding box center [100, 27] width 140 height 67
copy div "+91-8002536460"
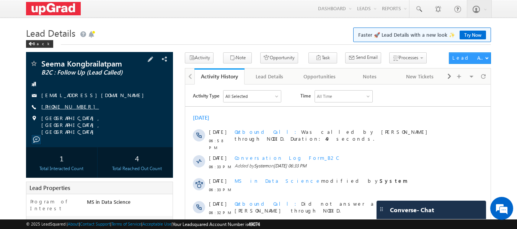
click at [68, 109] on link "[PHONE_NUMBER]" at bounding box center [70, 106] width 58 height 7
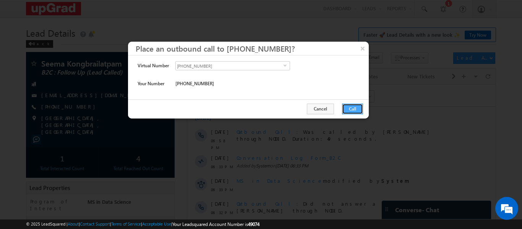
click at [355, 107] on button "Call" at bounding box center [352, 109] width 21 height 11
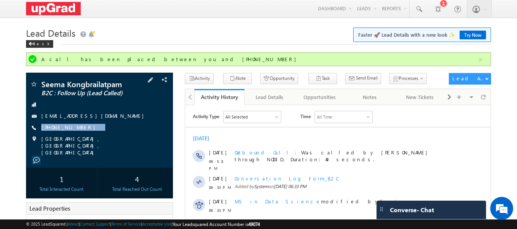
drag, startPoint x: 96, startPoint y: 128, endPoint x: 82, endPoint y: 133, distance: 15.3
click at [82, 133] on div "Seema Kongbrailatpam B2C : Follow Up (Lead Called) [EMAIL_ADDRESS][DOMAIN_NAME]…" at bounding box center [100, 118] width 140 height 76
copy div "[PHONE_NUMBER]"
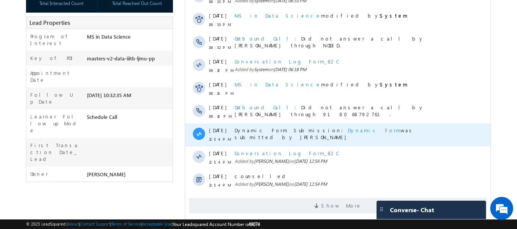
scroll to position [210, 0]
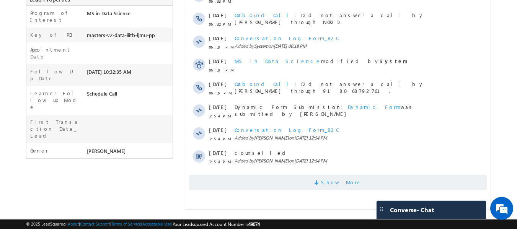
drag, startPoint x: 326, startPoint y: 175, endPoint x: 320, endPoint y: 175, distance: 5.7
click at [325, 175] on span "Show More" at bounding box center [337, 182] width 297 height 15
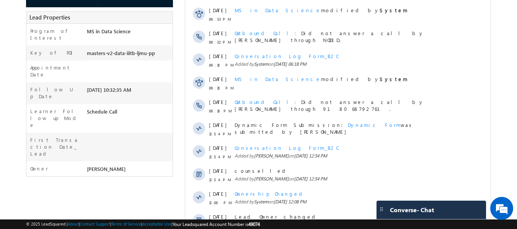
scroll to position [38, 0]
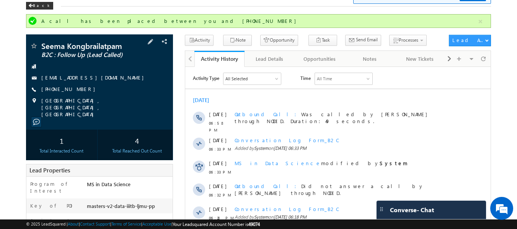
click at [104, 88] on div "[PHONE_NUMBER]" at bounding box center [100, 90] width 140 height 8
drag, startPoint x: 99, startPoint y: 89, endPoint x: 82, endPoint y: 96, distance: 18.2
click at [82, 96] on div "Seema Kongbrailatpam B2C : Follow Up (Lead Called) [EMAIL_ADDRESS][DOMAIN_NAME]…" at bounding box center [100, 80] width 140 height 76
copy div "[PHONE_NUMBER]"
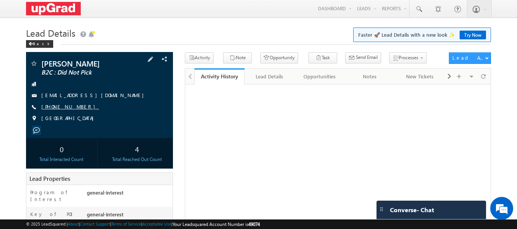
click at [60, 107] on link "[PHONE_NUMBER]" at bounding box center [70, 106] width 58 height 7
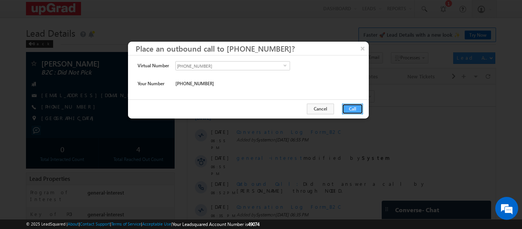
click at [351, 112] on button "Call" at bounding box center [352, 109] width 21 height 11
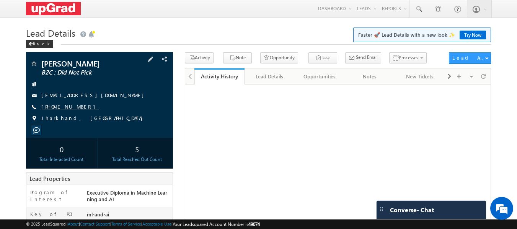
click at [63, 106] on link "[PHONE_NUMBER]" at bounding box center [70, 106] width 58 height 7
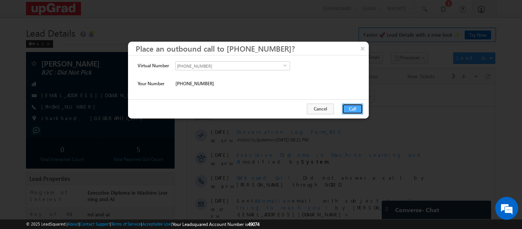
drag, startPoint x: 353, startPoint y: 109, endPoint x: 117, endPoint y: 28, distance: 249.2
click at [353, 109] on button "Call" at bounding box center [352, 109] width 21 height 11
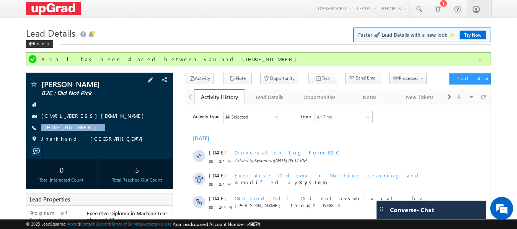
drag, startPoint x: 88, startPoint y: 129, endPoint x: 78, endPoint y: 135, distance: 11.7
click at [78, 135] on div "Anuj kumar sinha B2C : Did Not Pick anujsinha86@gmail.com +91-8002536460" at bounding box center [100, 113] width 140 height 67
copy div "+91-8002536460"
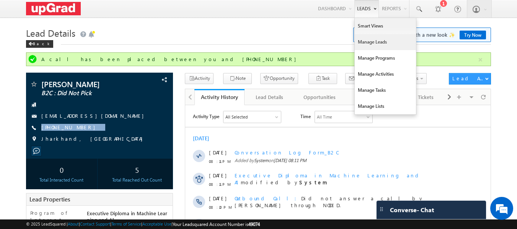
click at [379, 38] on link "Manage Leads" at bounding box center [384, 42] width 61 height 16
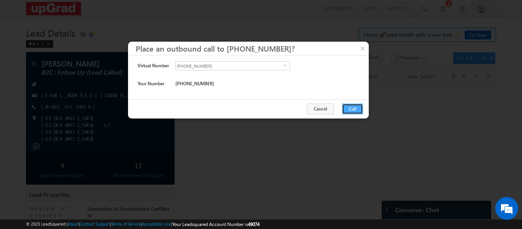
click at [354, 106] on button "Call" at bounding box center [352, 109] width 21 height 11
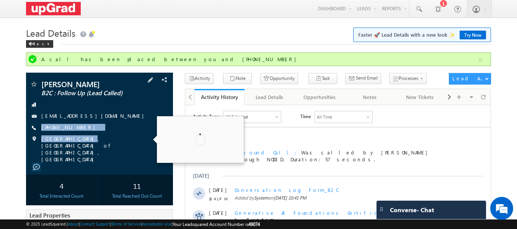
drag, startPoint x: 101, startPoint y: 129, endPoint x: 97, endPoint y: 125, distance: 5.4
click at [81, 136] on div "Manjari Reshikesh B2C : Follow Up (Lead Called) manreshi93@gmail.com +91-963392…" at bounding box center [100, 121] width 140 height 83
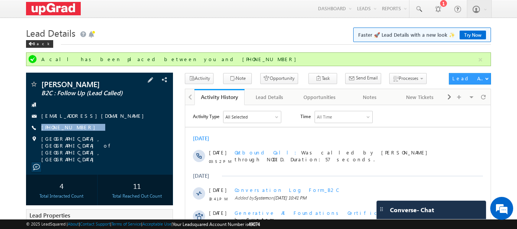
drag, startPoint x: 97, startPoint y: 125, endPoint x: 79, endPoint y: 133, distance: 19.8
click at [79, 133] on div "Manjari Reshikesh B2C : Follow Up (Lead Called) manreshi93@gmail.com +91-963392…" at bounding box center [100, 121] width 140 height 83
copy div "+91-9633924948"
drag, startPoint x: 102, startPoint y: 127, endPoint x: 97, endPoint y: 127, distance: 4.6
click at [99, 127] on div "+91-9633924948" at bounding box center [100, 128] width 140 height 8
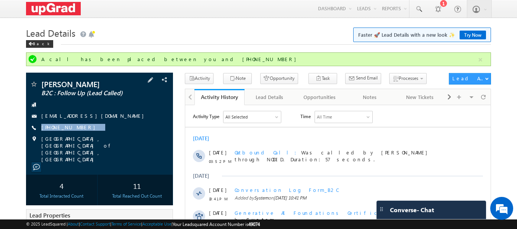
drag, startPoint x: 93, startPoint y: 130, endPoint x: 84, endPoint y: 134, distance: 9.9
click at [84, 134] on div "Manjari Reshikesh B2C : Follow Up (Lead Called) manreshi93@gmail.com +91-963392…" at bounding box center [100, 121] width 140 height 83
copy div "+91-9633924948"
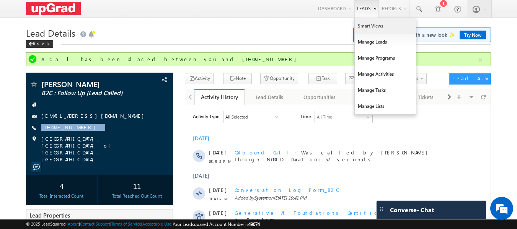
click at [367, 24] on link "Smart Views" at bounding box center [384, 26] width 61 height 16
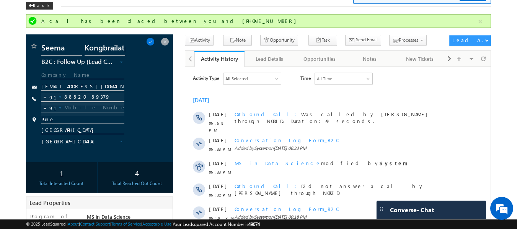
scroll to position [38, 0]
click at [162, 42] on span at bounding box center [165, 41] width 8 height 8
